Goal: Book appointment/travel/reservation

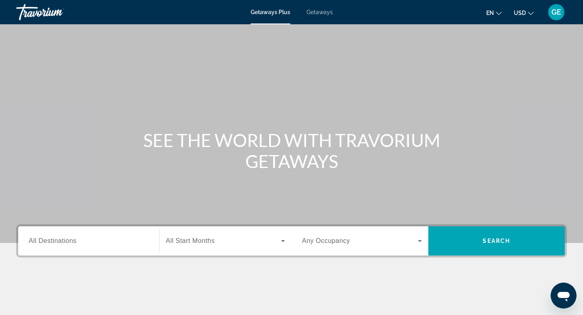
click at [525, 14] on span "USD" at bounding box center [520, 13] width 12 height 6
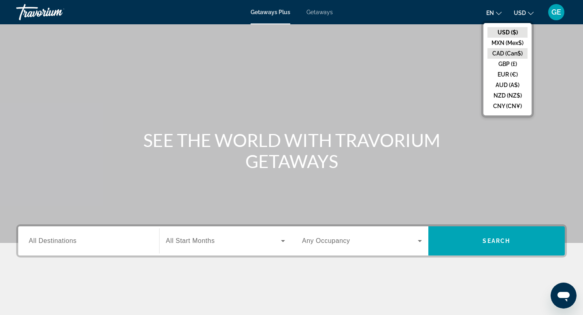
click at [514, 55] on button "CAD (Can$)" at bounding box center [508, 53] width 40 height 11
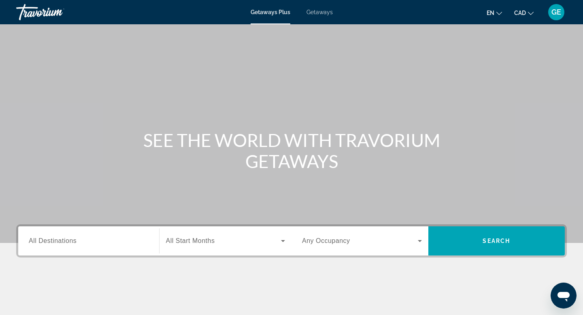
click at [317, 13] on span "Getaways" at bounding box center [320, 12] width 26 height 6
click at [249, 89] on div "Main content" at bounding box center [291, 121] width 583 height 243
click at [42, 243] on span "All Destinations" at bounding box center [53, 240] width 48 height 7
click at [42, 243] on input "Destination All Destinations" at bounding box center [89, 242] width 120 height 10
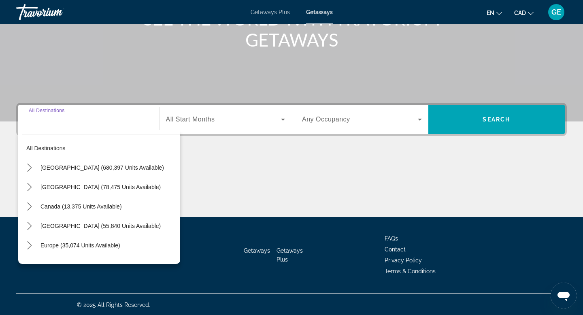
scroll to position [123, 0]
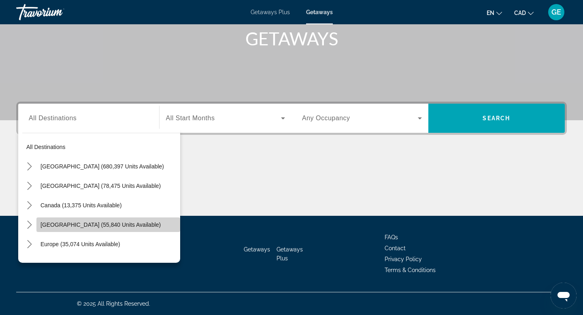
click at [66, 226] on span "[GEOGRAPHIC_DATA] (55,840 units available)" at bounding box center [101, 225] width 120 height 6
type input "**********"
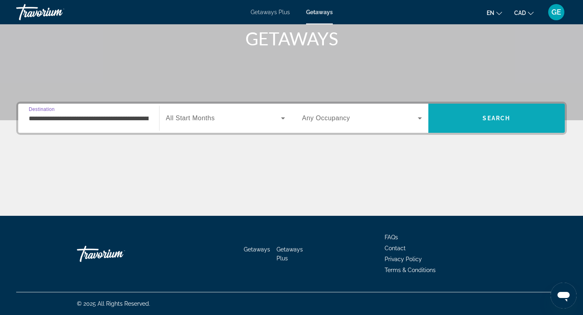
click at [458, 120] on span "Search" at bounding box center [497, 118] width 137 height 19
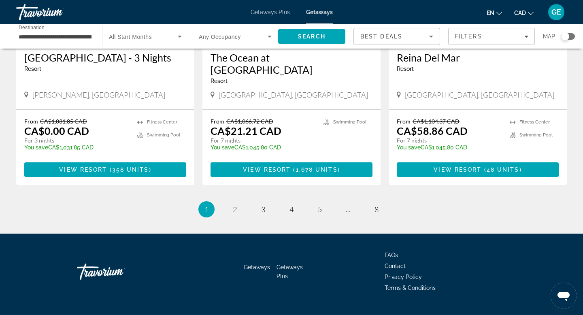
scroll to position [1024, 0]
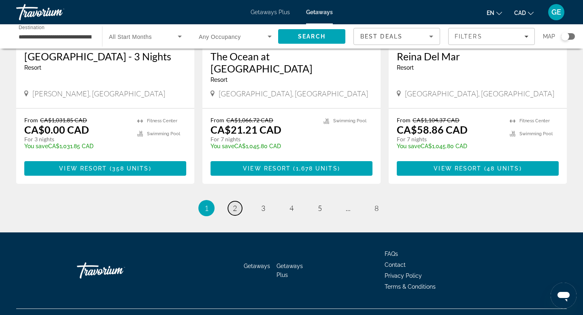
click at [235, 204] on span "2" at bounding box center [235, 208] width 4 height 9
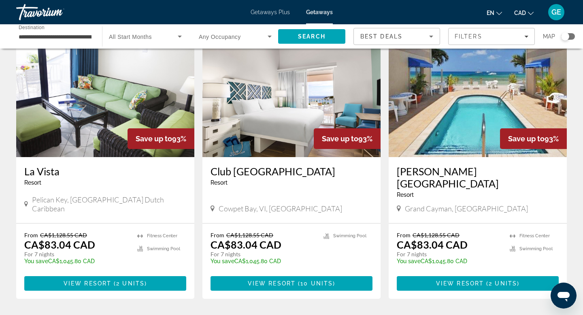
scroll to position [50, 0]
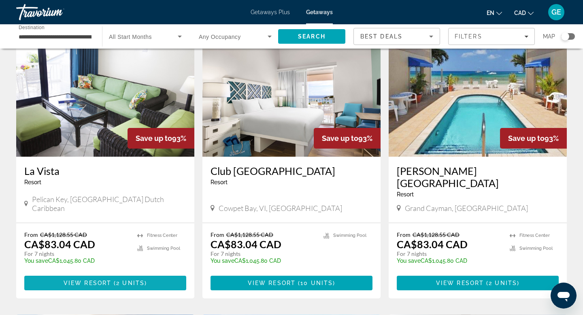
click at [74, 283] on span "View Resort" at bounding box center [88, 283] width 48 height 6
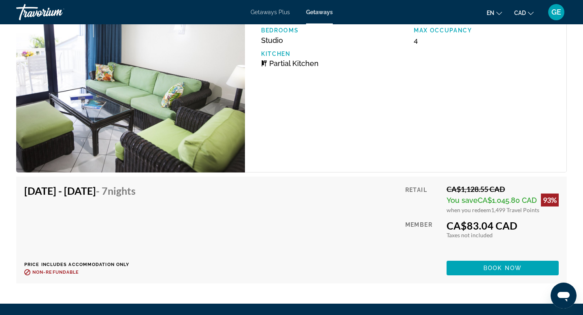
scroll to position [1516, 0]
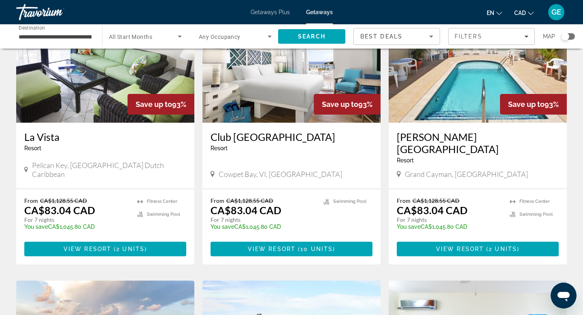
scroll to position [89, 0]
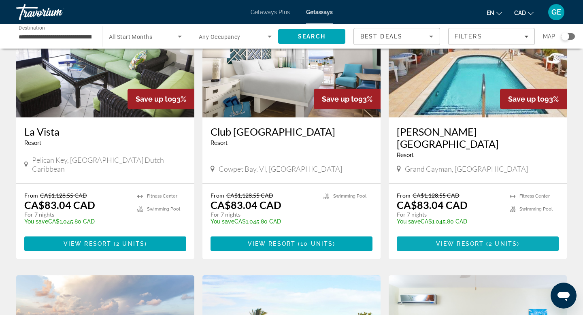
click at [472, 244] on span "View Resort" at bounding box center [460, 244] width 48 height 6
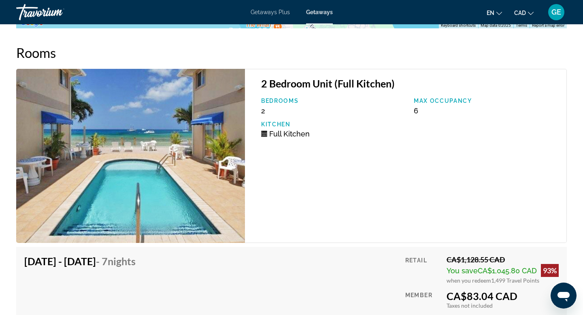
scroll to position [1488, 0]
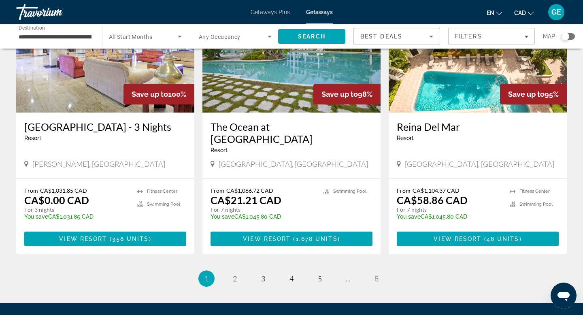
scroll to position [1032, 0]
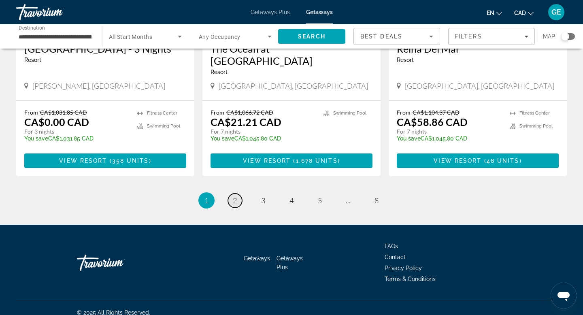
click at [238, 194] on link "page 2" at bounding box center [235, 201] width 14 height 14
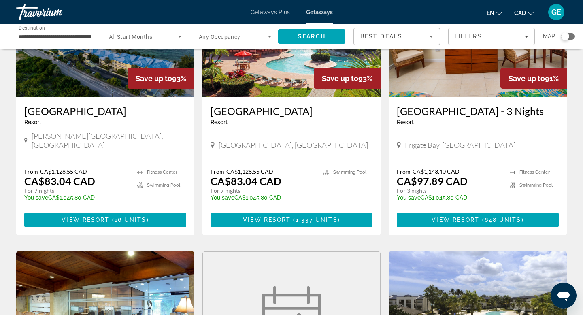
scroll to position [409, 0]
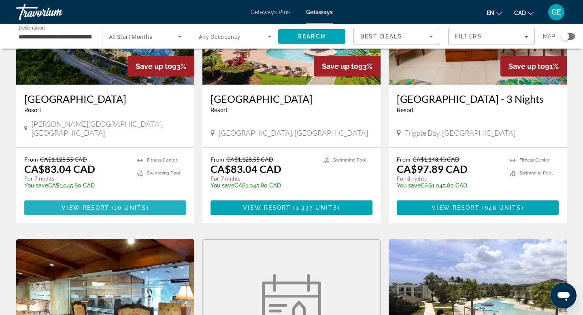
click at [116, 215] on span "Main content" at bounding box center [105, 207] width 162 height 19
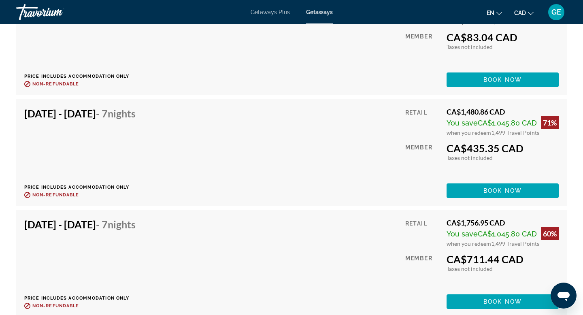
scroll to position [1698, 0]
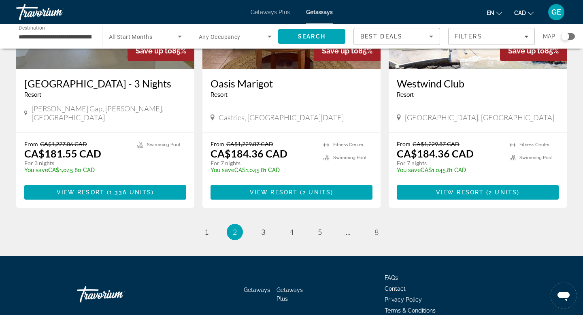
scroll to position [1001, 0]
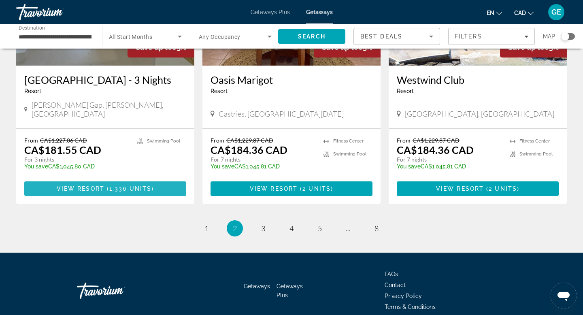
click at [112, 186] on span "1,336 units" at bounding box center [130, 189] width 42 height 6
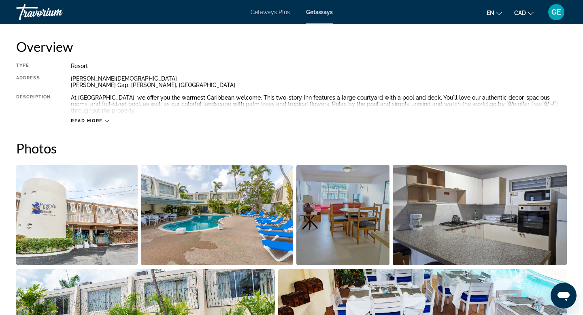
scroll to position [265, 0]
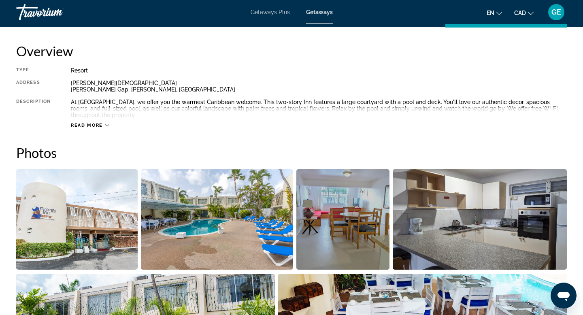
click at [81, 125] on span "Read more" at bounding box center [87, 125] width 32 height 5
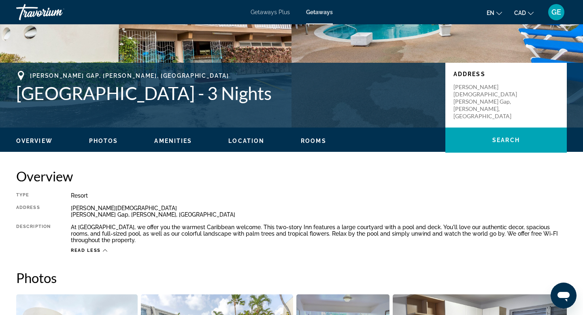
scroll to position [0, 0]
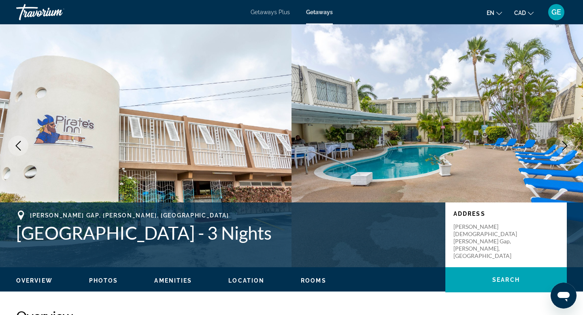
click at [564, 144] on icon "Next image" at bounding box center [565, 146] width 10 height 10
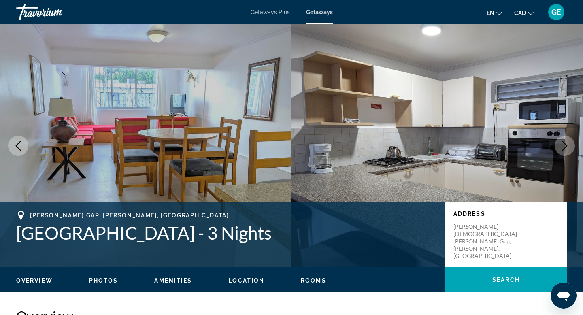
click at [564, 145] on icon "Next image" at bounding box center [565, 146] width 10 height 10
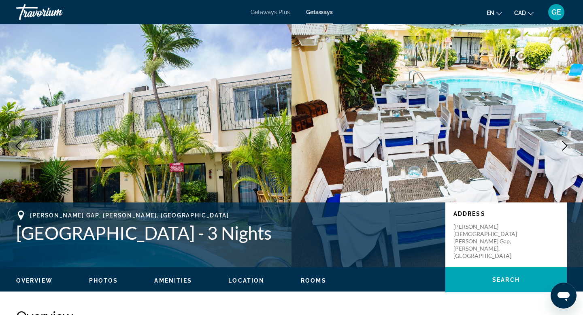
click at [564, 145] on icon "Next image" at bounding box center [565, 146] width 10 height 10
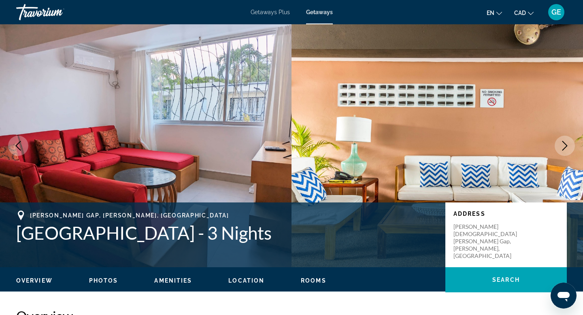
click at [564, 145] on icon "Next image" at bounding box center [565, 146] width 10 height 10
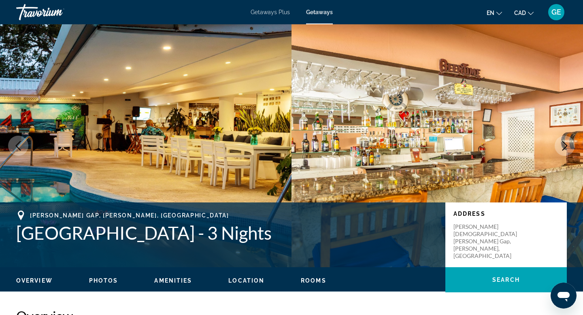
click at [564, 145] on icon "Next image" at bounding box center [565, 146] width 10 height 10
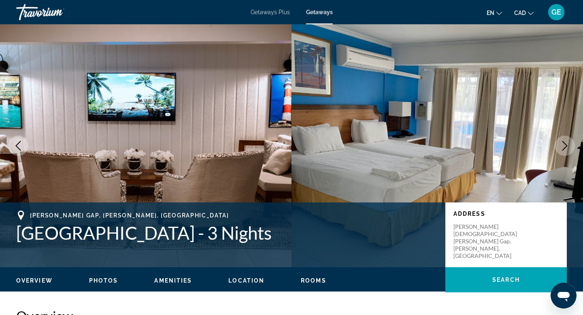
click at [564, 145] on icon "Next image" at bounding box center [565, 146] width 10 height 10
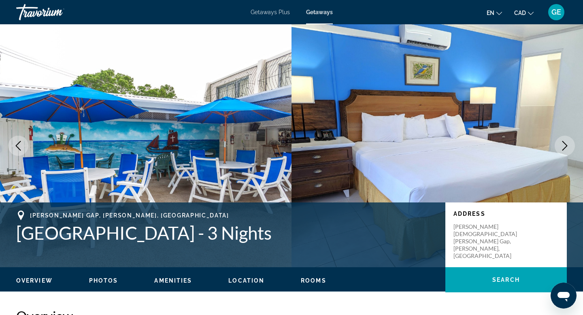
click at [564, 144] on icon "Next image" at bounding box center [565, 146] width 10 height 10
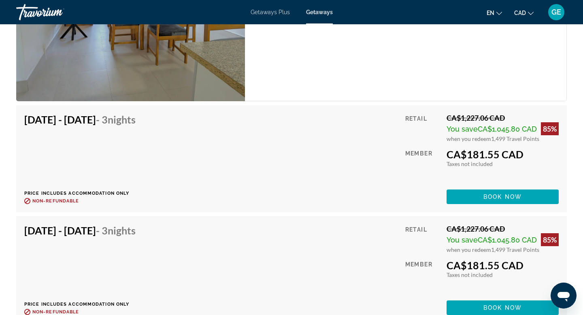
scroll to position [1283, 0]
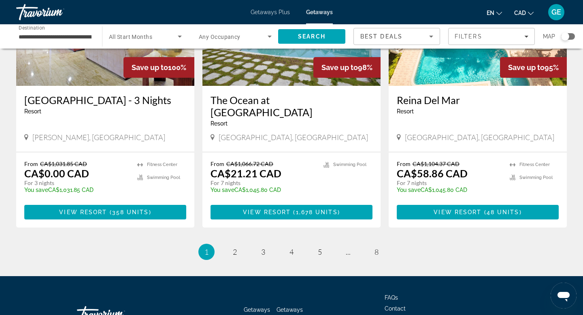
scroll to position [1032, 0]
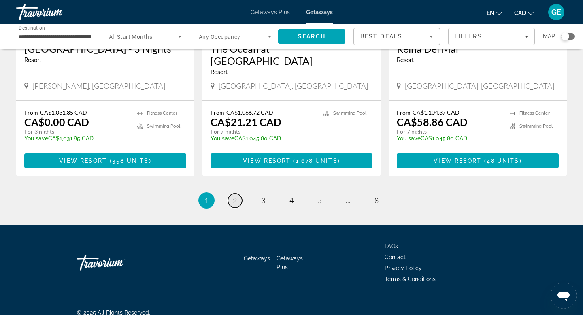
click at [234, 196] on span "2" at bounding box center [235, 200] width 4 height 9
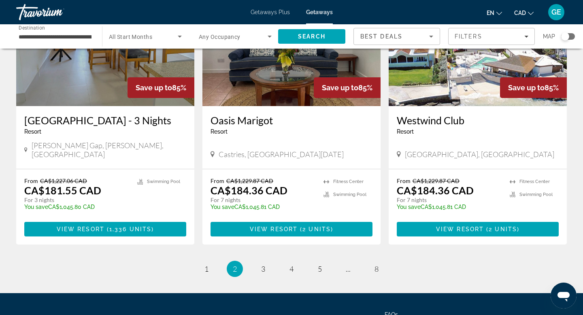
scroll to position [970, 0]
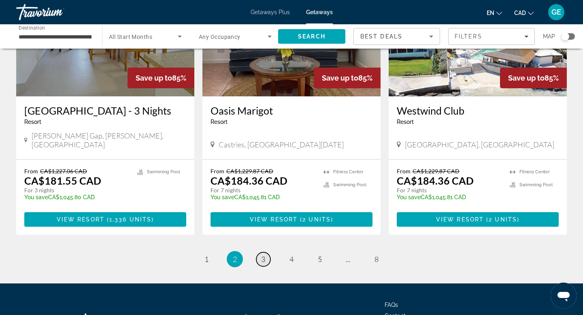
click at [264, 255] on span "3" at bounding box center [263, 259] width 4 height 9
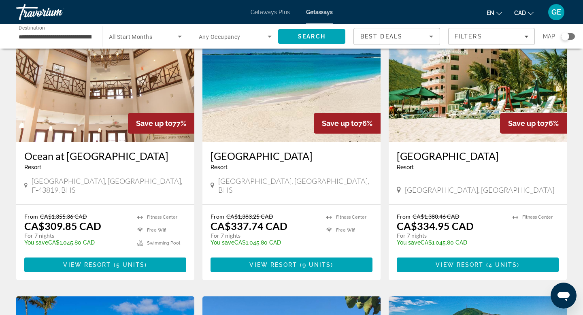
scroll to position [675, 0]
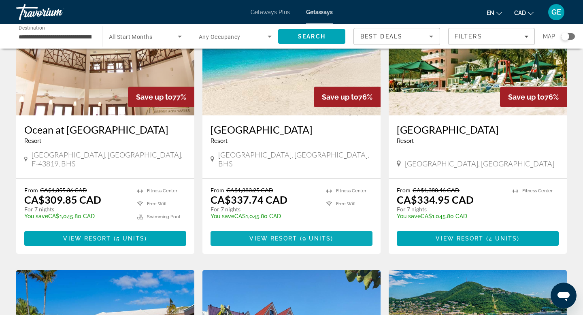
click at [280, 235] on span "View Resort" at bounding box center [273, 238] width 48 height 6
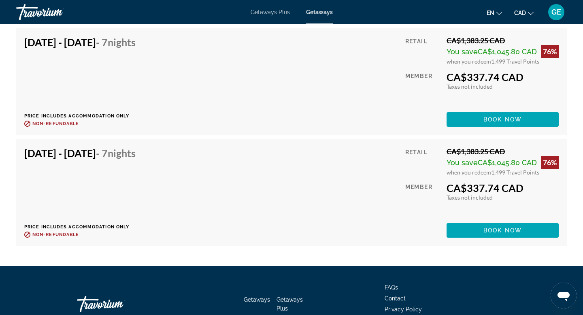
scroll to position [1513, 0]
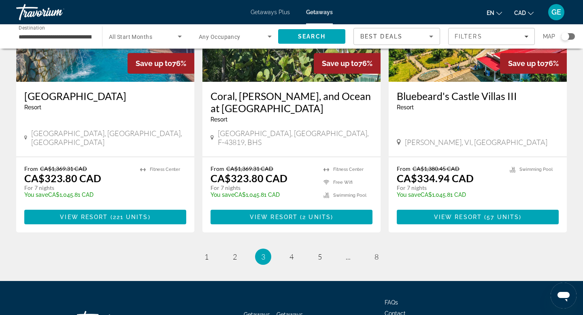
scroll to position [1007, 0]
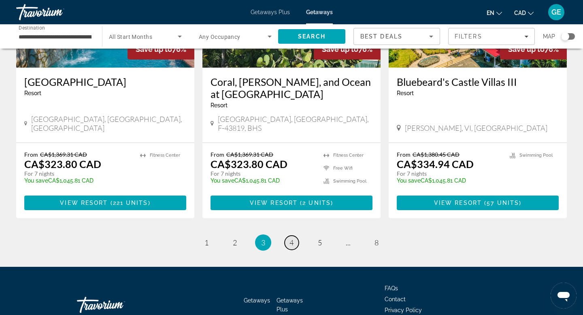
click at [290, 238] on span "4" at bounding box center [292, 242] width 4 height 9
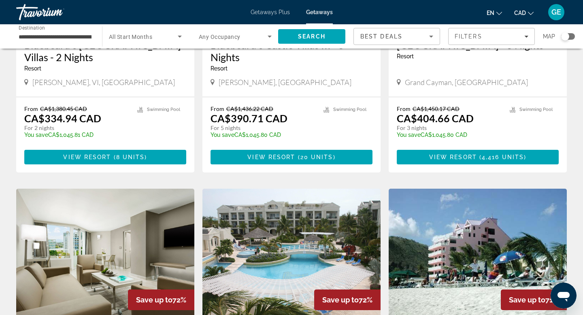
scroll to position [228, 0]
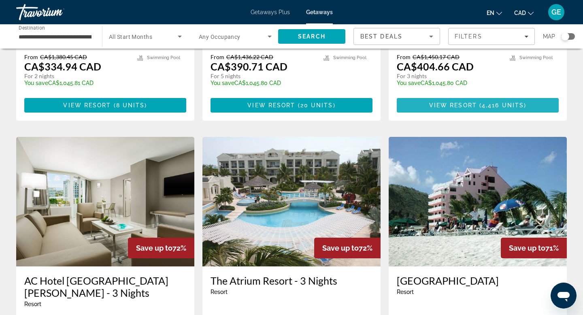
click at [496, 106] on span "4,416 units" at bounding box center [503, 105] width 42 height 6
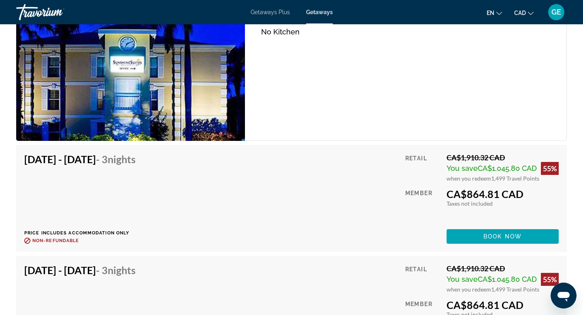
scroll to position [1440, 0]
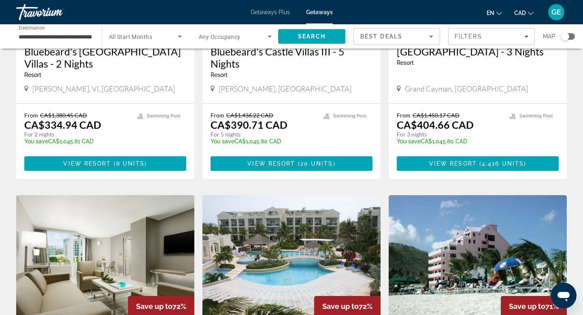
scroll to position [170, 0]
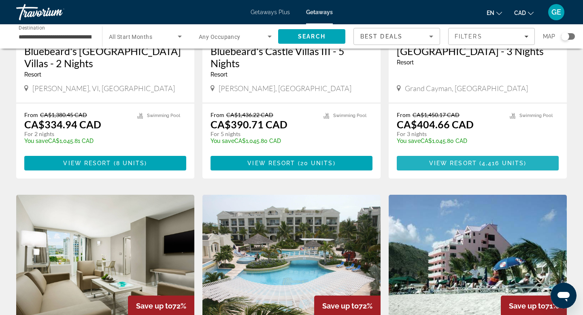
click at [454, 165] on span "View Resort" at bounding box center [453, 163] width 48 height 6
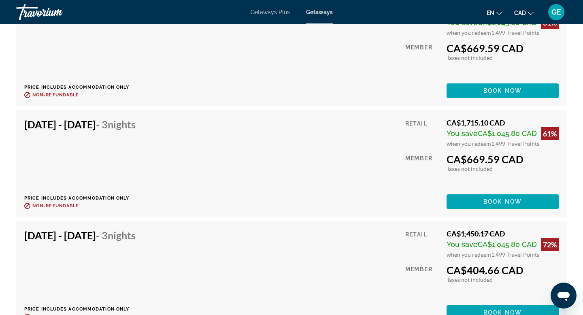
scroll to position [25925, 0]
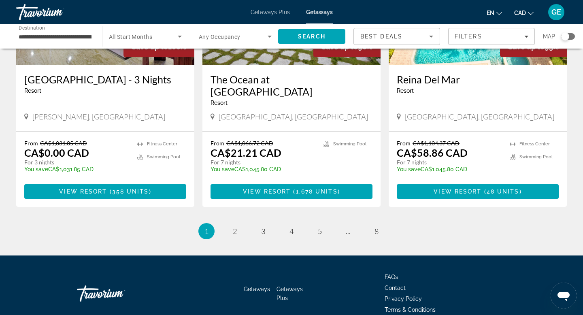
scroll to position [1032, 0]
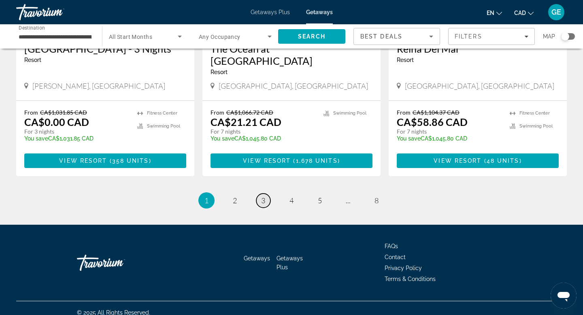
click at [268, 194] on link "page 3" at bounding box center [263, 201] width 14 height 14
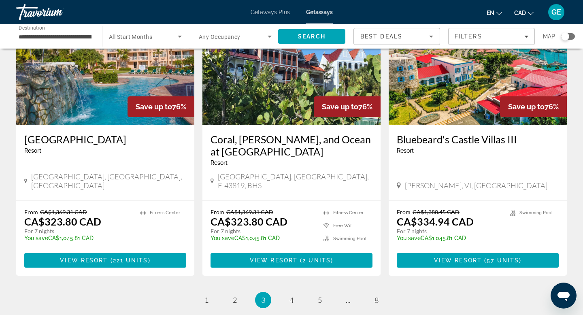
scroll to position [951, 0]
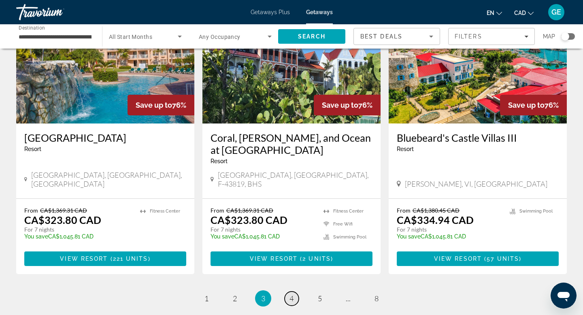
click at [294, 292] on link "page 4" at bounding box center [292, 299] width 14 height 14
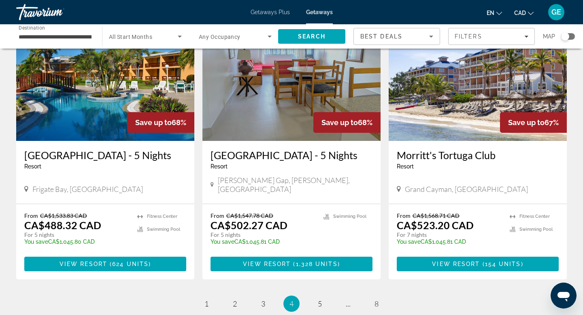
scroll to position [959, 0]
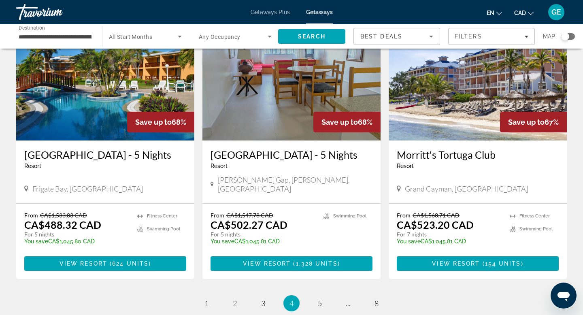
click at [321, 299] on span "5" at bounding box center [320, 303] width 4 height 9
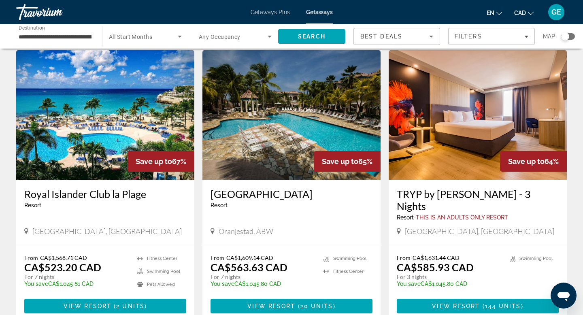
scroll to position [28, 0]
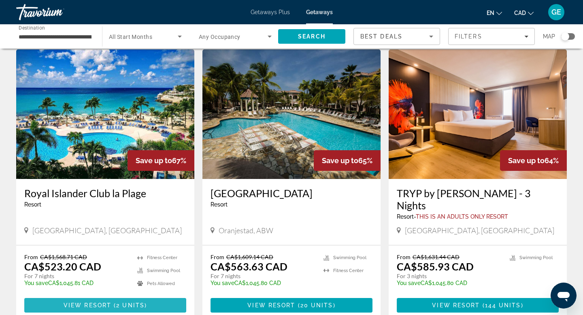
click at [129, 302] on span "2 units" at bounding box center [130, 305] width 28 height 6
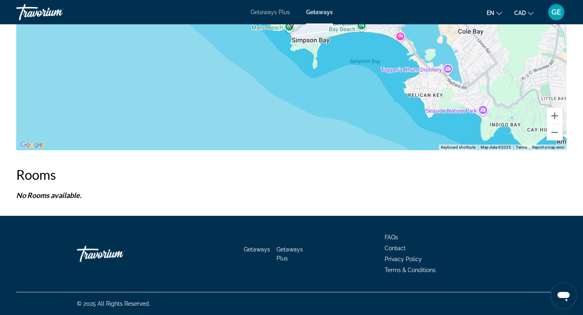
scroll to position [1303, 0]
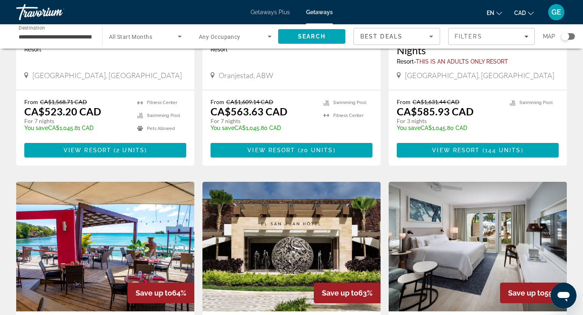
scroll to position [181, 0]
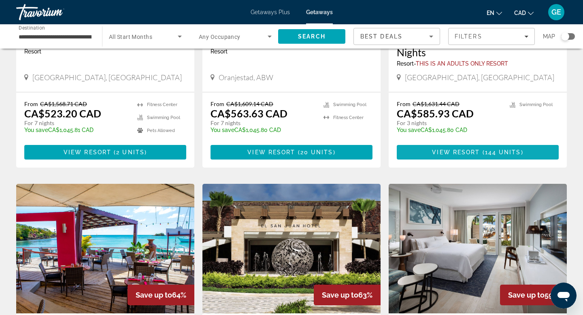
click at [444, 149] on span "View Resort" at bounding box center [456, 152] width 48 height 6
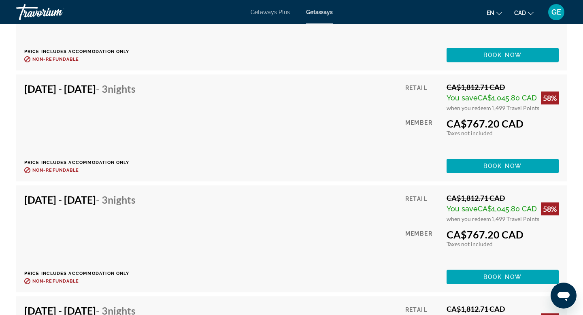
scroll to position [5420, 0]
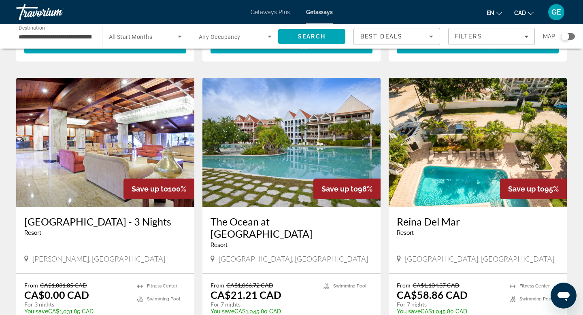
scroll to position [1032, 0]
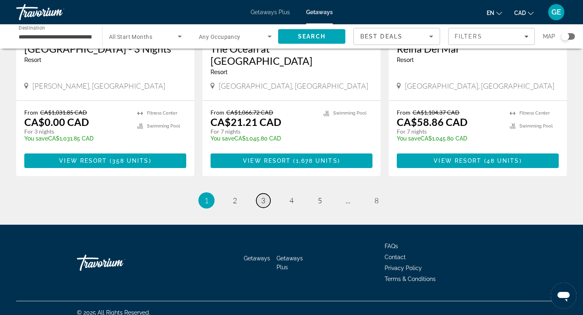
click at [263, 196] on span "3" at bounding box center [263, 200] width 4 height 9
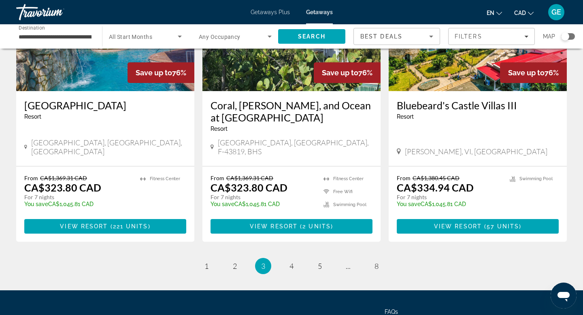
scroll to position [1007, 0]
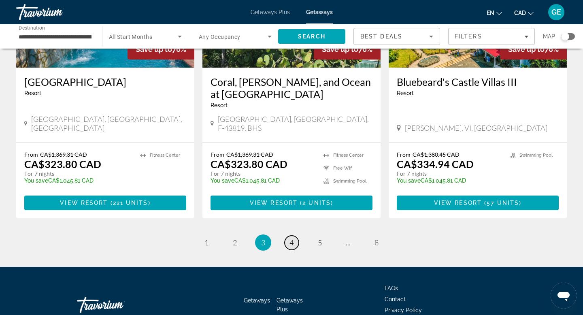
click at [293, 238] on span "4" at bounding box center [292, 242] width 4 height 9
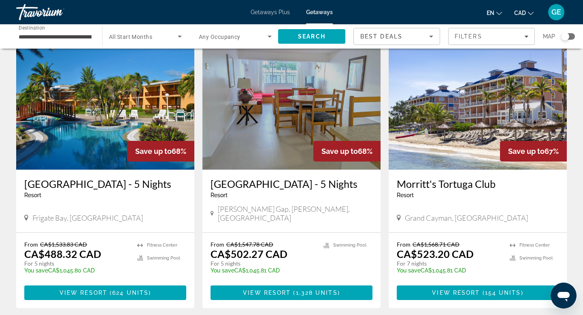
scroll to position [1044, 0]
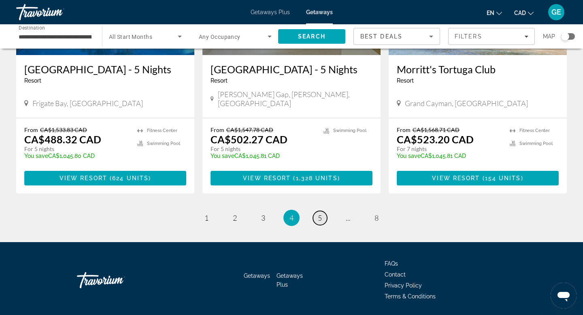
click at [320, 213] on span "5" at bounding box center [320, 217] width 4 height 9
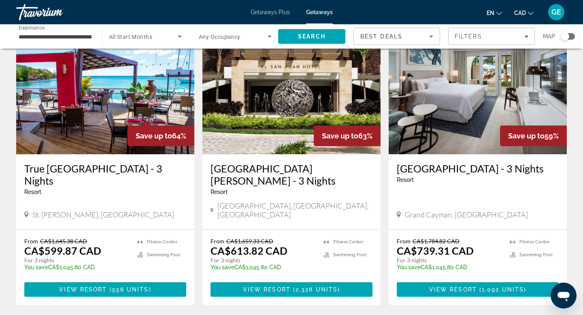
scroll to position [348, 0]
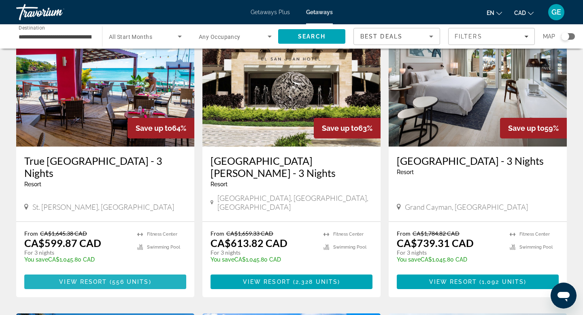
click at [103, 279] on span "View Resort" at bounding box center [83, 282] width 48 height 6
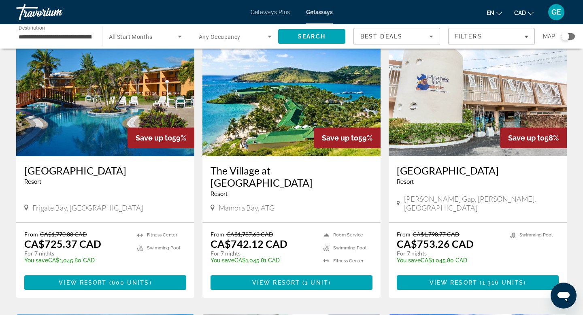
scroll to position [641, 0]
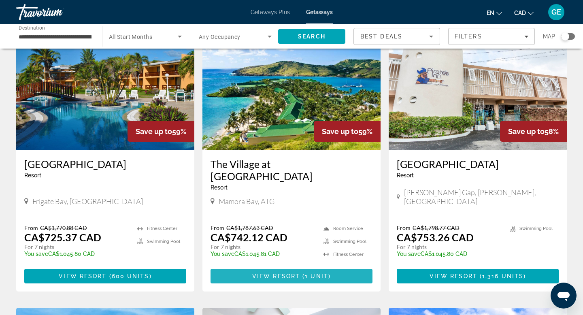
click at [308, 273] on span "1 unit" at bounding box center [316, 276] width 23 height 6
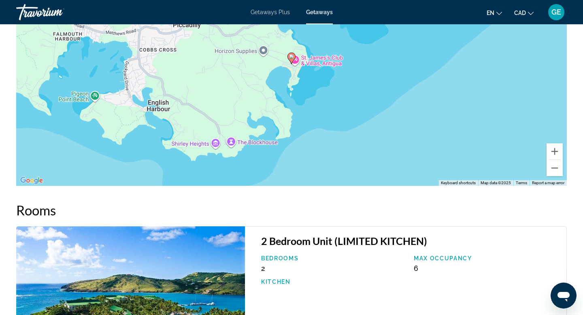
scroll to position [1467, 0]
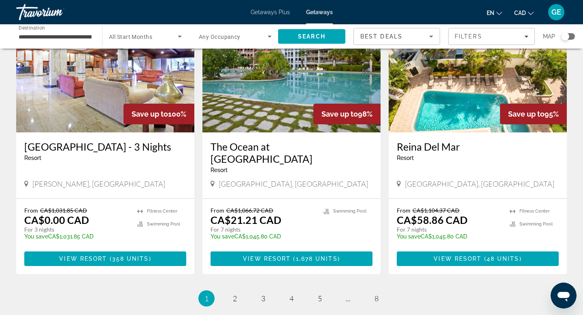
scroll to position [1032, 0]
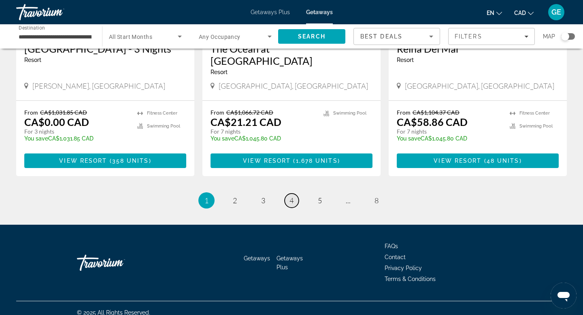
click at [292, 196] on span "4" at bounding box center [292, 200] width 4 height 9
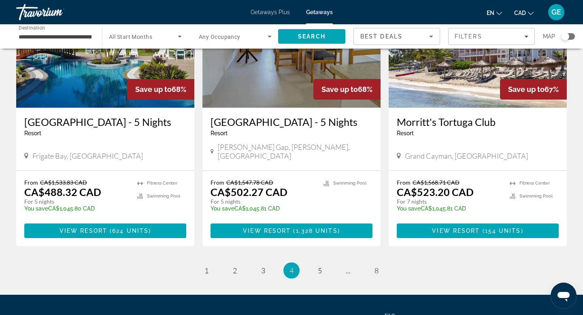
scroll to position [997, 0]
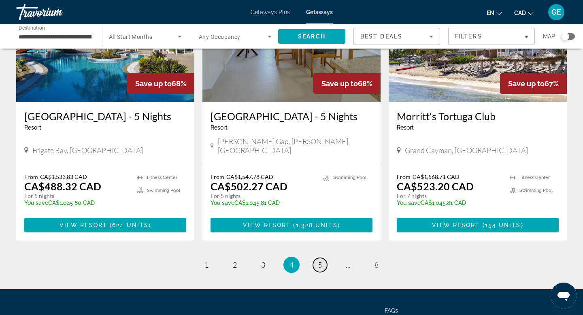
click at [322, 260] on span "5" at bounding box center [320, 264] width 4 height 9
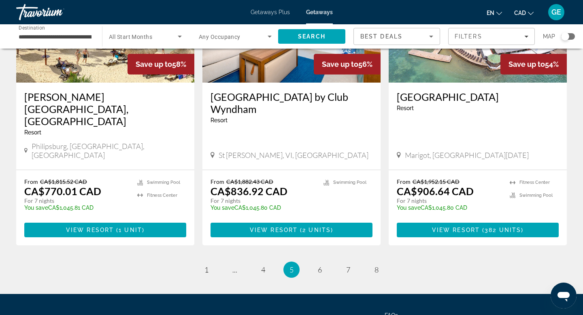
scroll to position [1019, 0]
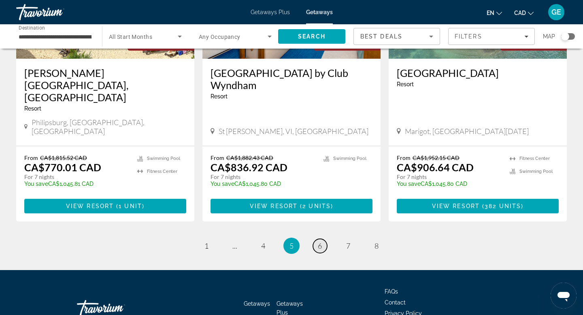
click at [321, 241] on span "6" at bounding box center [320, 245] width 4 height 9
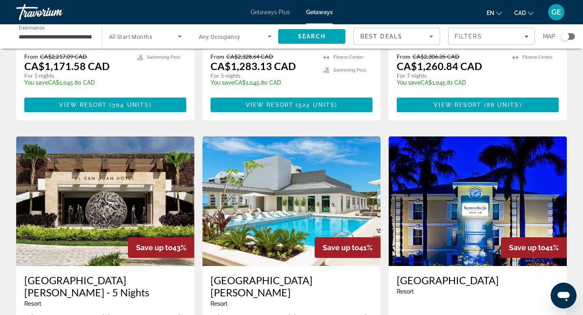
scroll to position [934, 0]
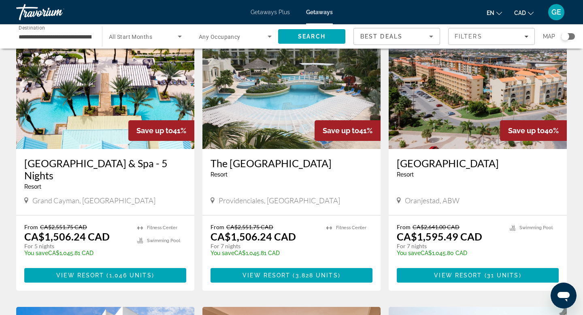
scroll to position [54, 0]
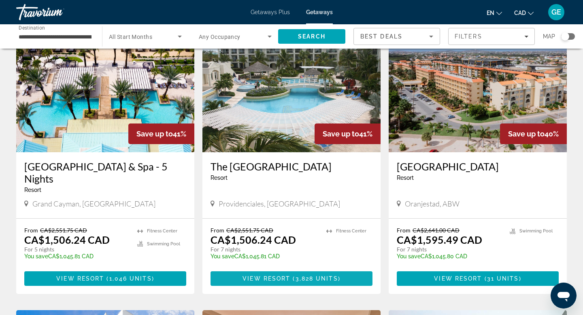
click at [282, 281] on span "View Resort" at bounding box center [267, 278] width 48 height 6
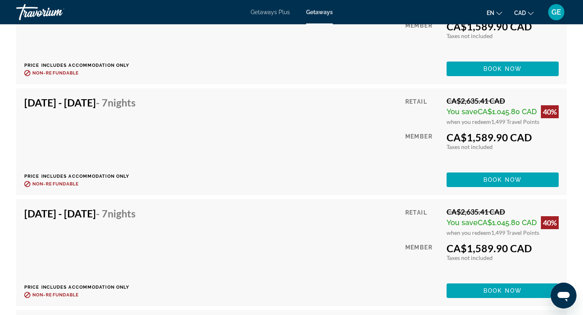
scroll to position [6124, 0]
